Goal: Check status: Check status

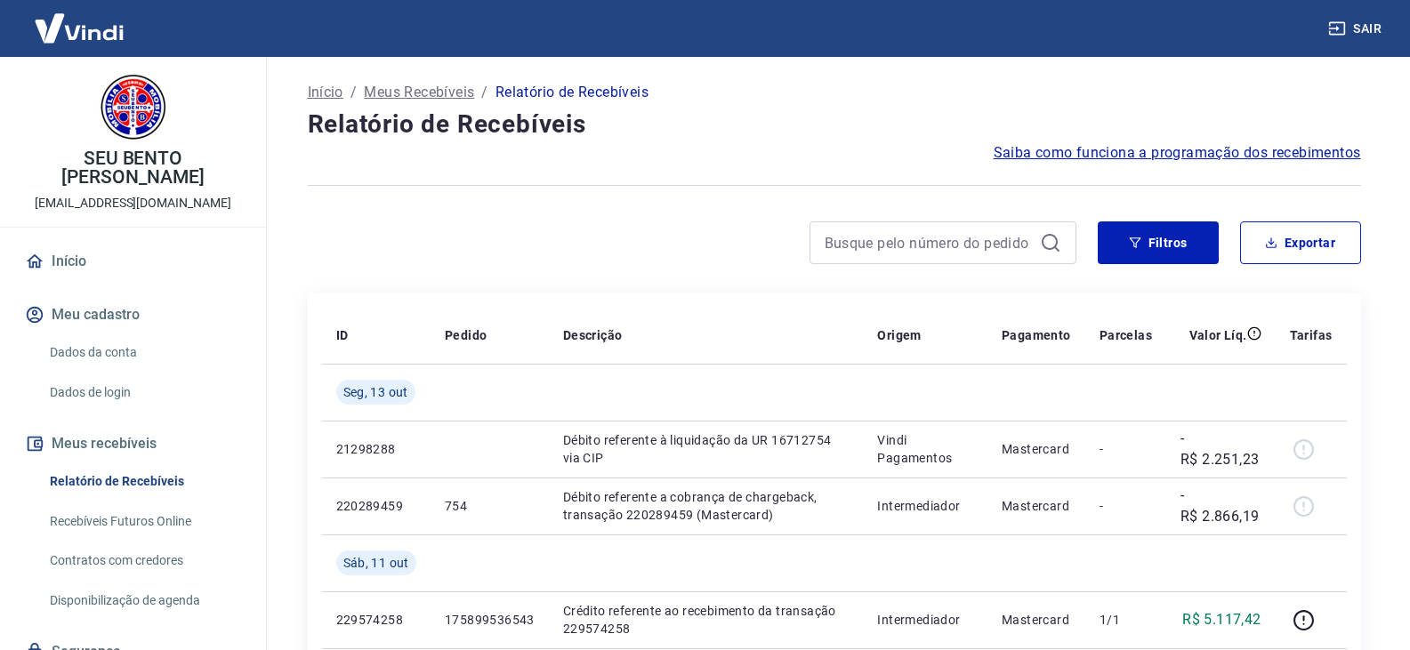
click at [767, 112] on h4 "Relatório de Recebíveis" at bounding box center [834, 125] width 1053 height 36
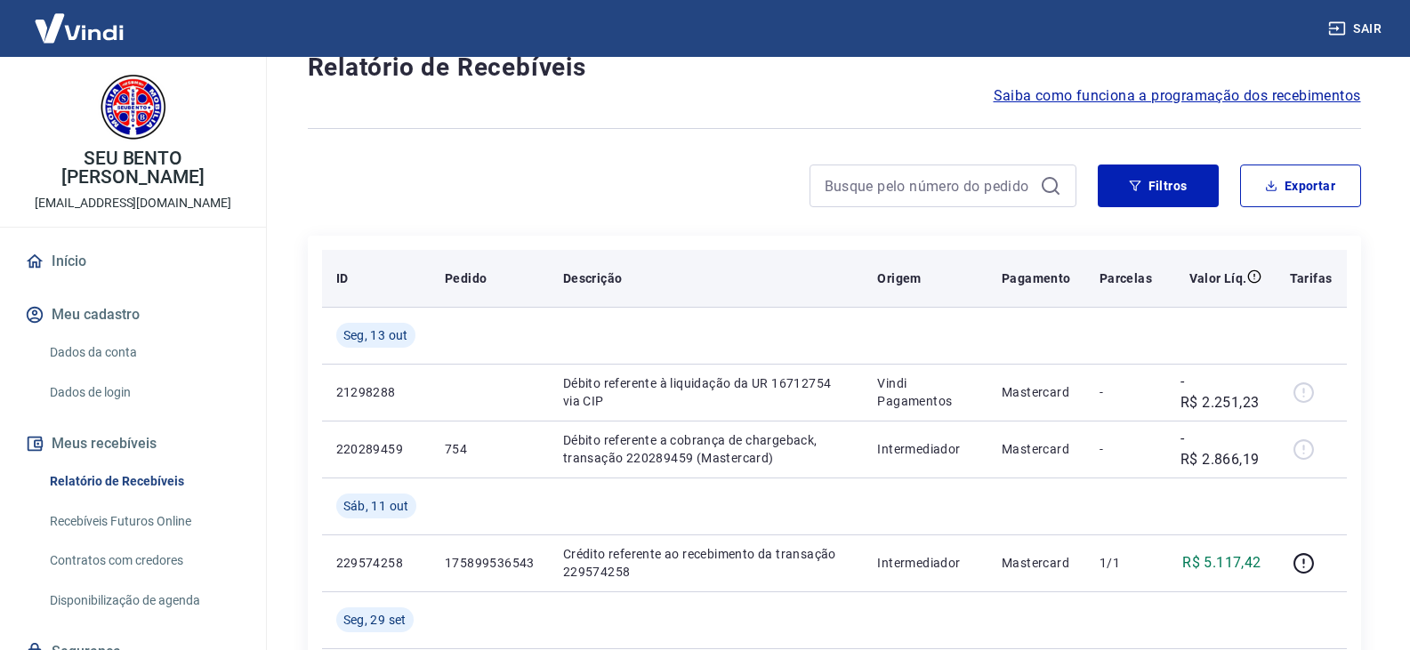
scroll to position [89, 0]
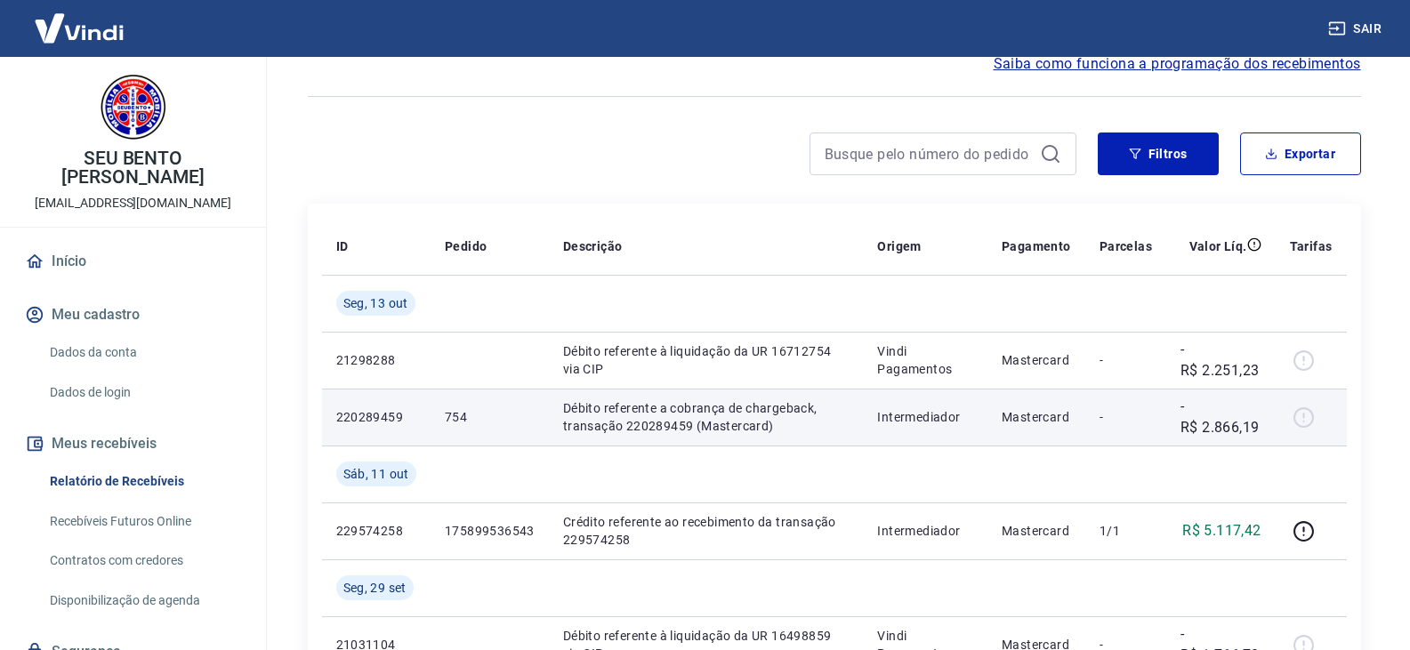
click at [1304, 420] on div at bounding box center [1311, 417] width 43 height 28
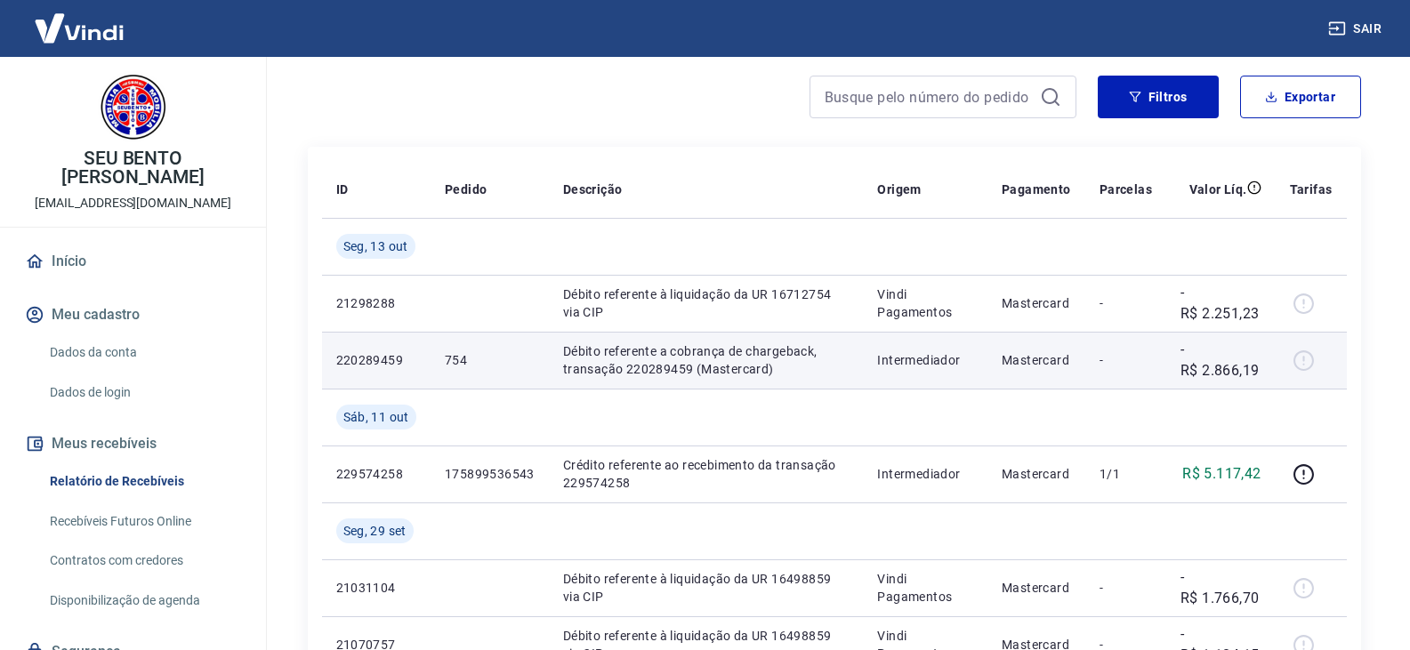
scroll to position [178, 0]
